Goal: Obtain resource: Download file/media

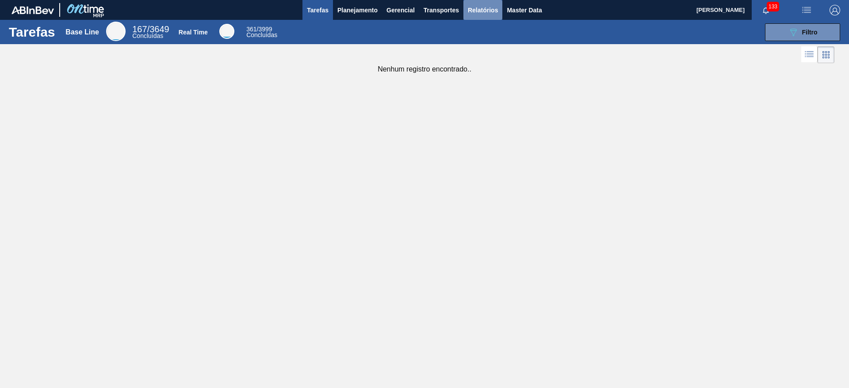
click at [474, 18] on button "Relatórios" at bounding box center [482, 10] width 39 height 20
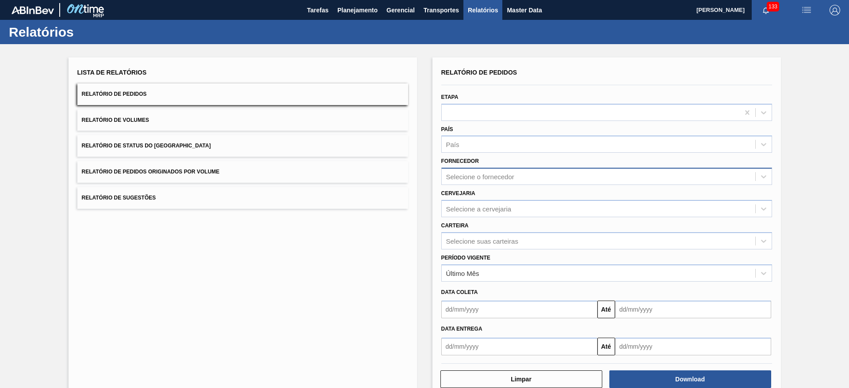
click at [510, 179] on div "Selecione o fornecedor" at bounding box center [480, 177] width 68 height 8
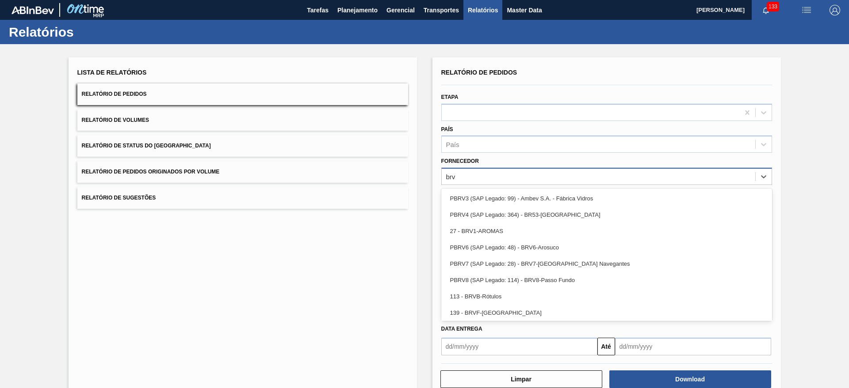
type input "brv4"
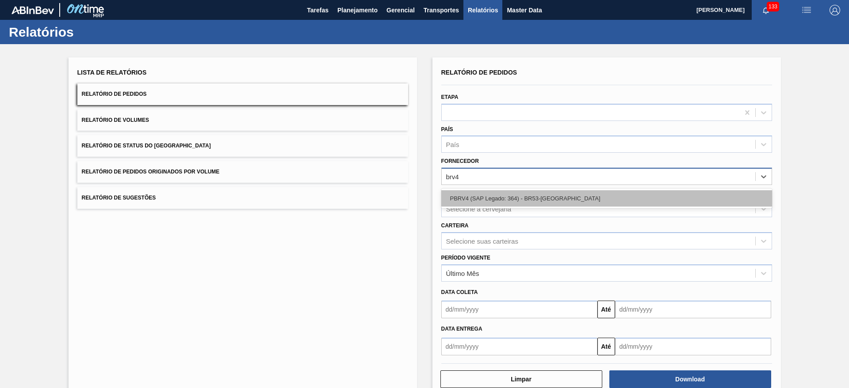
click at [522, 197] on div "PBRV4 (SAP Legado: 364) - BR53-[GEOGRAPHIC_DATA]" at bounding box center [606, 198] width 331 height 16
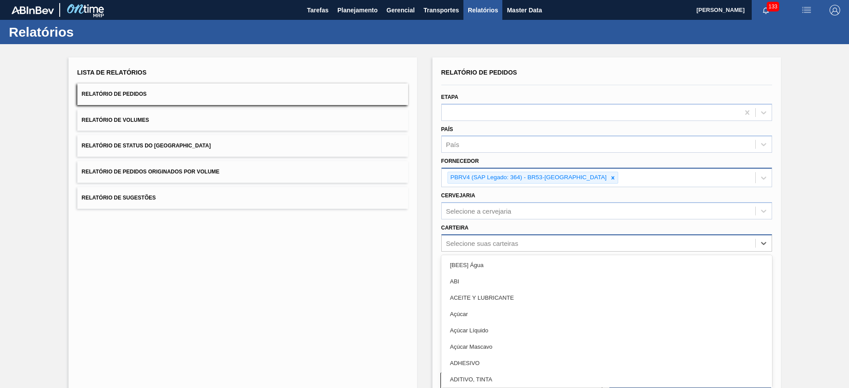
click at [524, 239] on div "Selecione suas carteiras" at bounding box center [598, 243] width 313 height 13
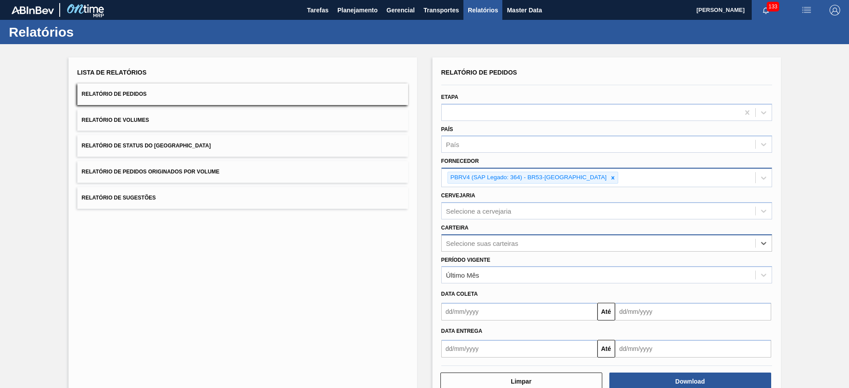
click at [462, 239] on div "Selecione suas carteiras" at bounding box center [598, 243] width 313 height 13
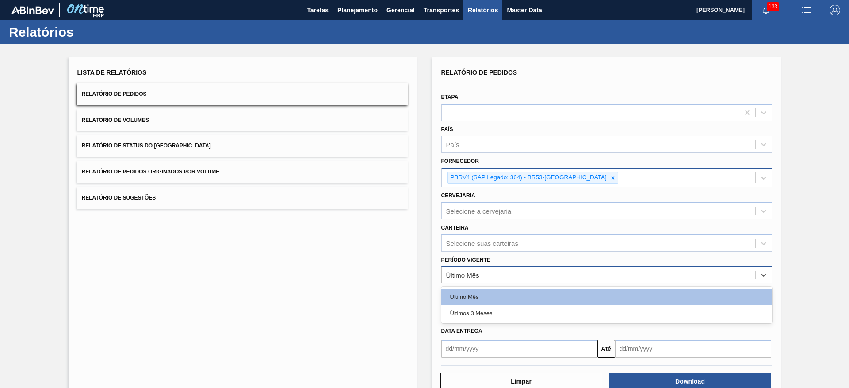
click at [501, 280] on div "Último Mês" at bounding box center [598, 275] width 313 height 13
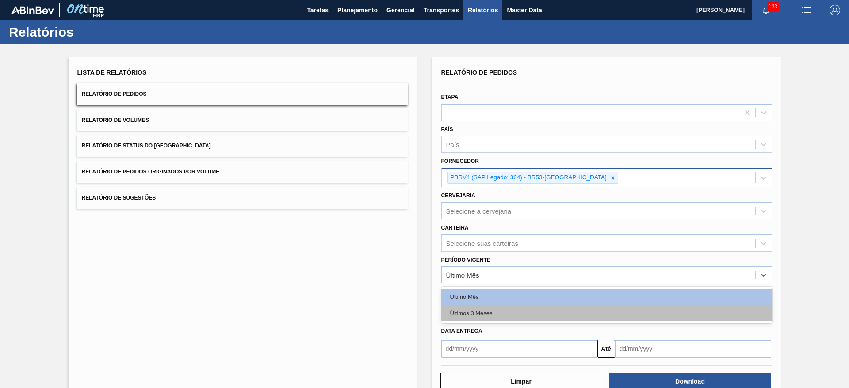
click at [487, 305] on div "Últimos 3 Meses" at bounding box center [606, 313] width 331 height 16
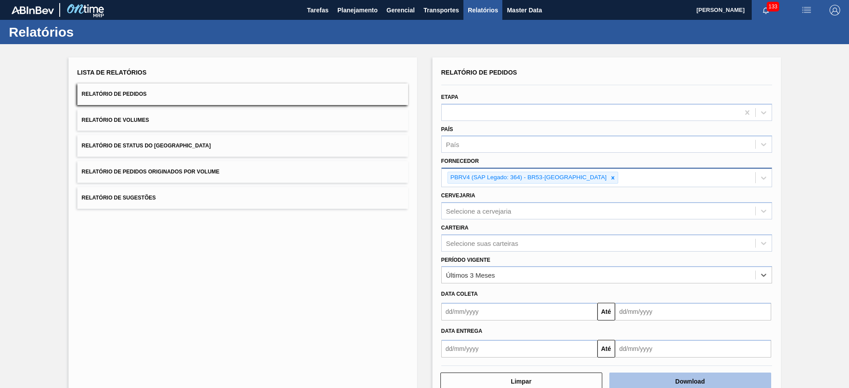
click at [691, 383] on button "Download" at bounding box center [690, 382] width 162 height 18
